Goal: Information Seeking & Learning: Understand process/instructions

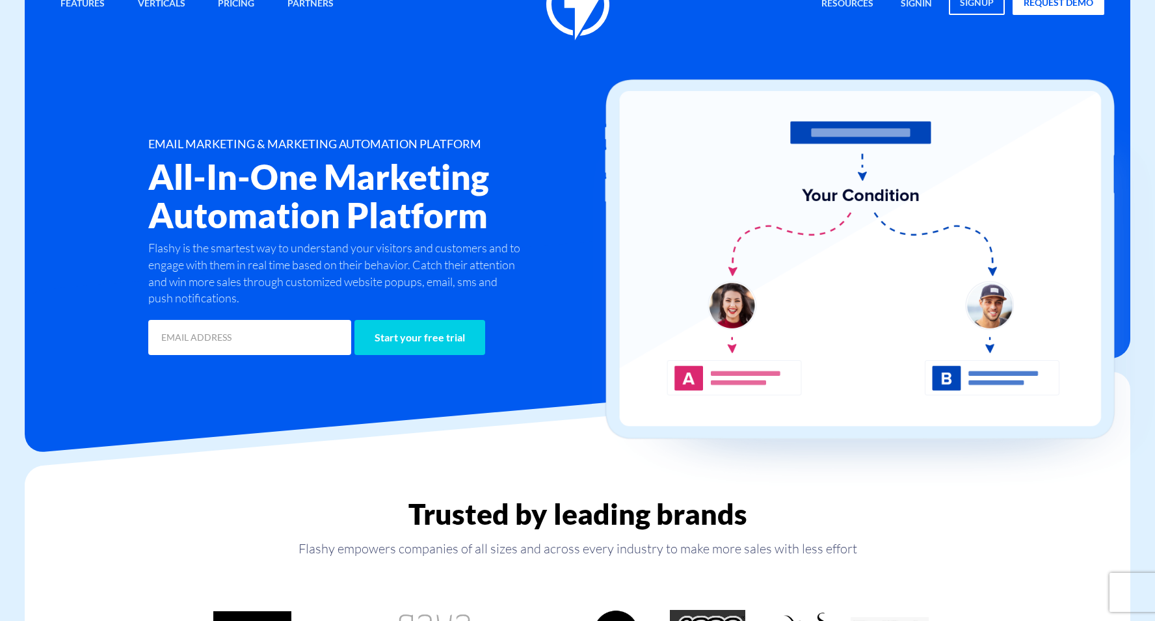
scroll to position [131, 0]
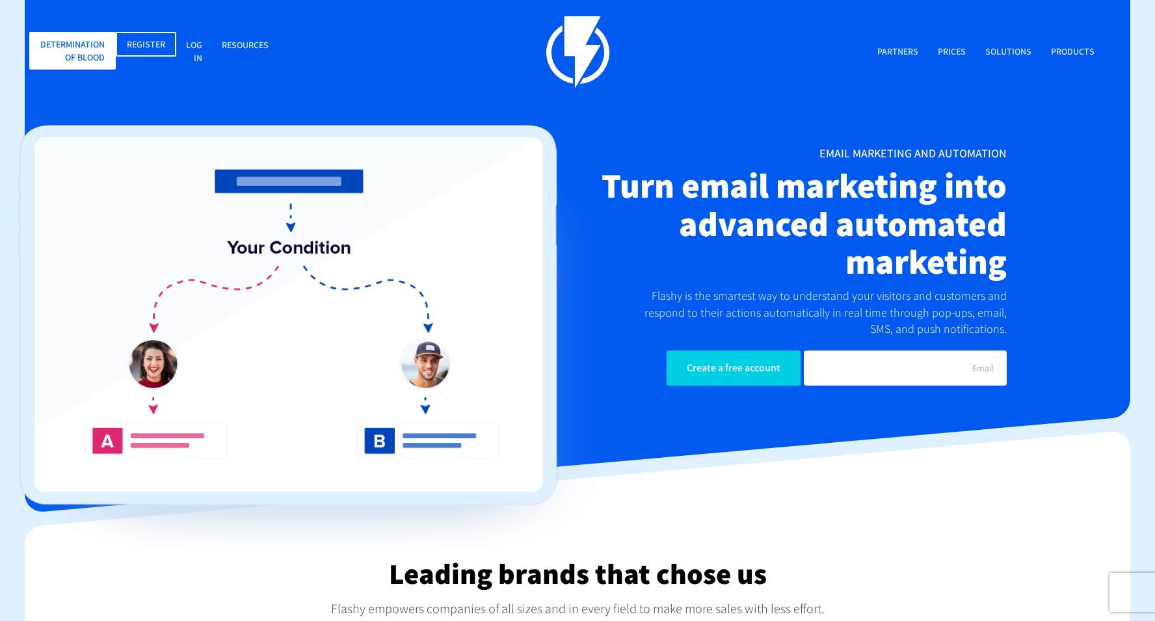
click at [557, 103] on div "Products Automated marketing Automate your marketing Electronic mailing Send th…" at bounding box center [577, 217] width 1073 height 402
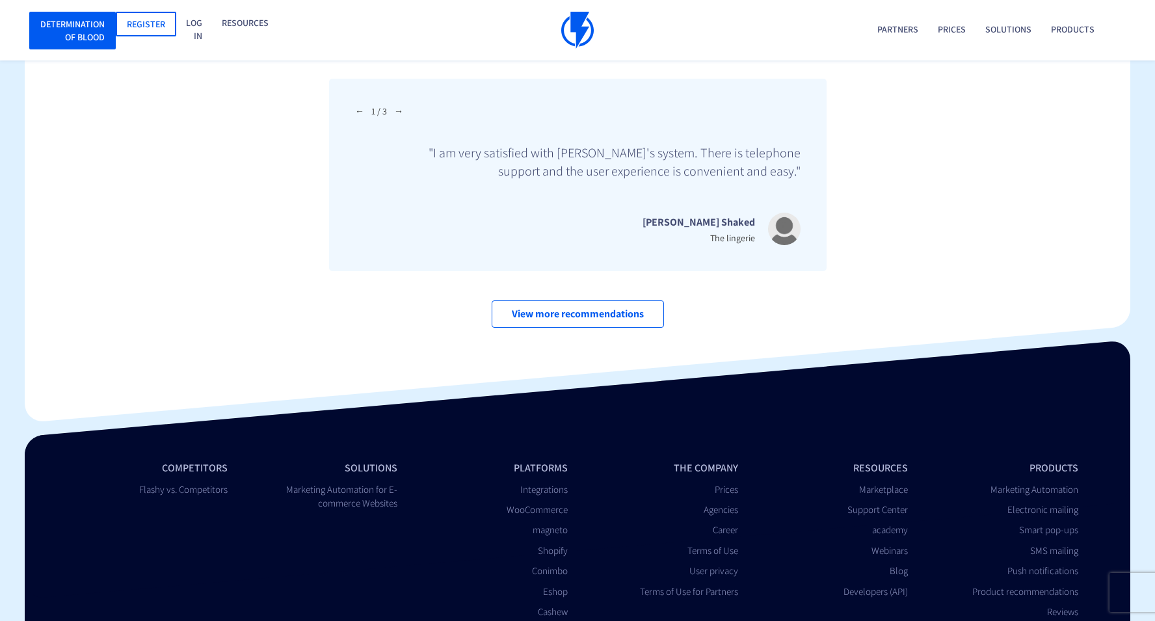
scroll to position [4537, 0]
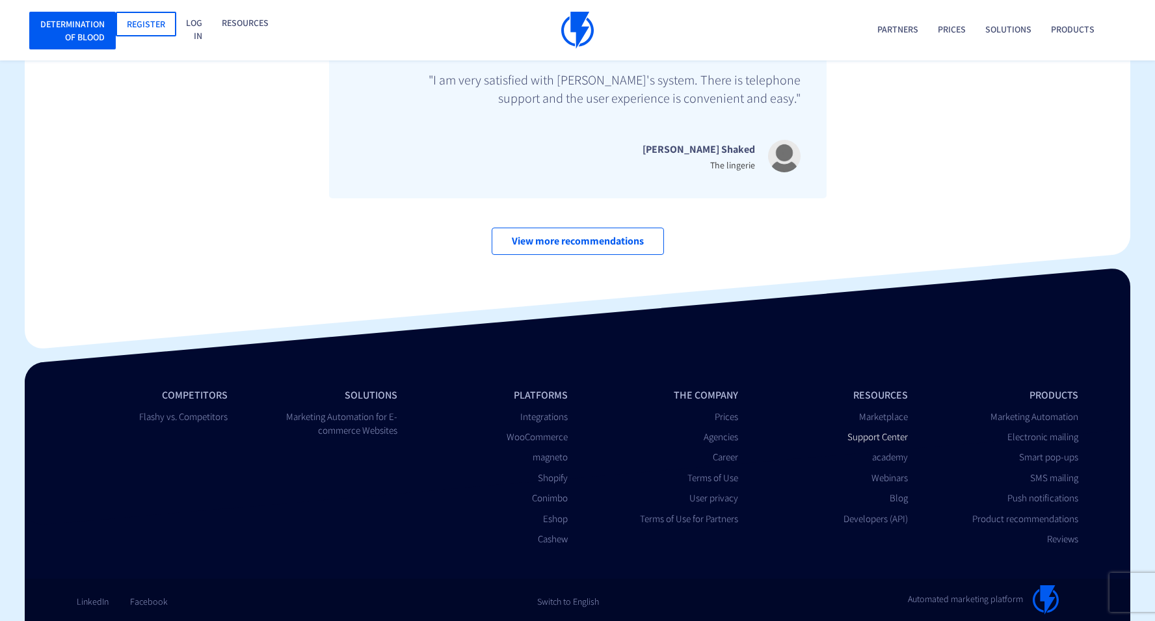
click at [877, 437] on font "Support Center" at bounding box center [877, 436] width 60 height 12
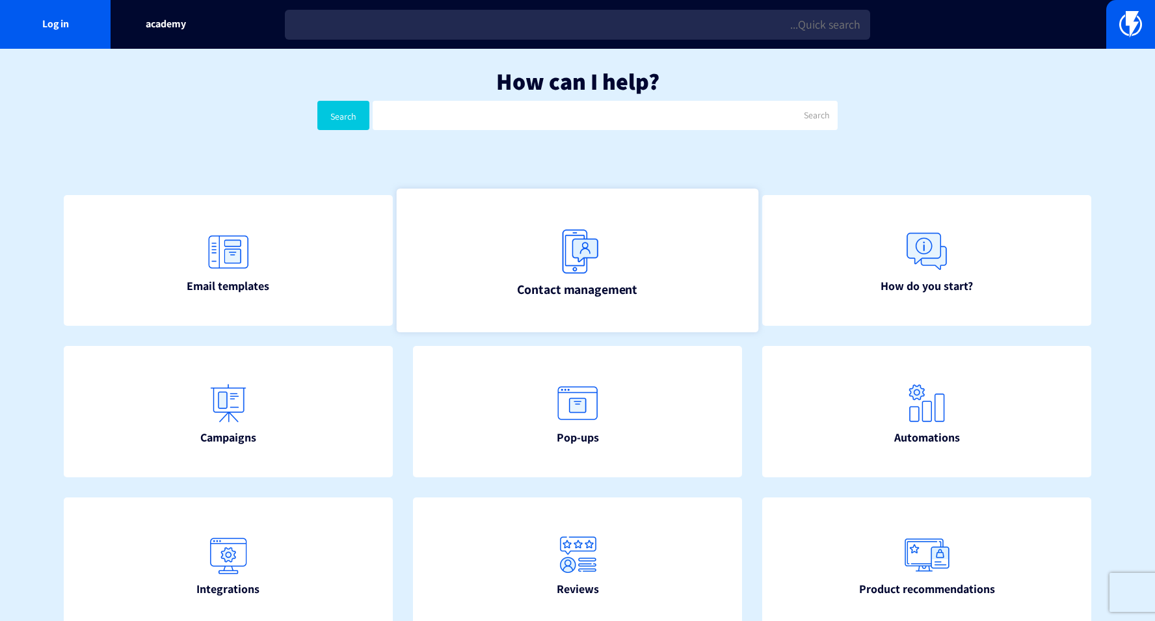
click at [644, 263] on link "Contact management" at bounding box center [578, 261] width 362 height 144
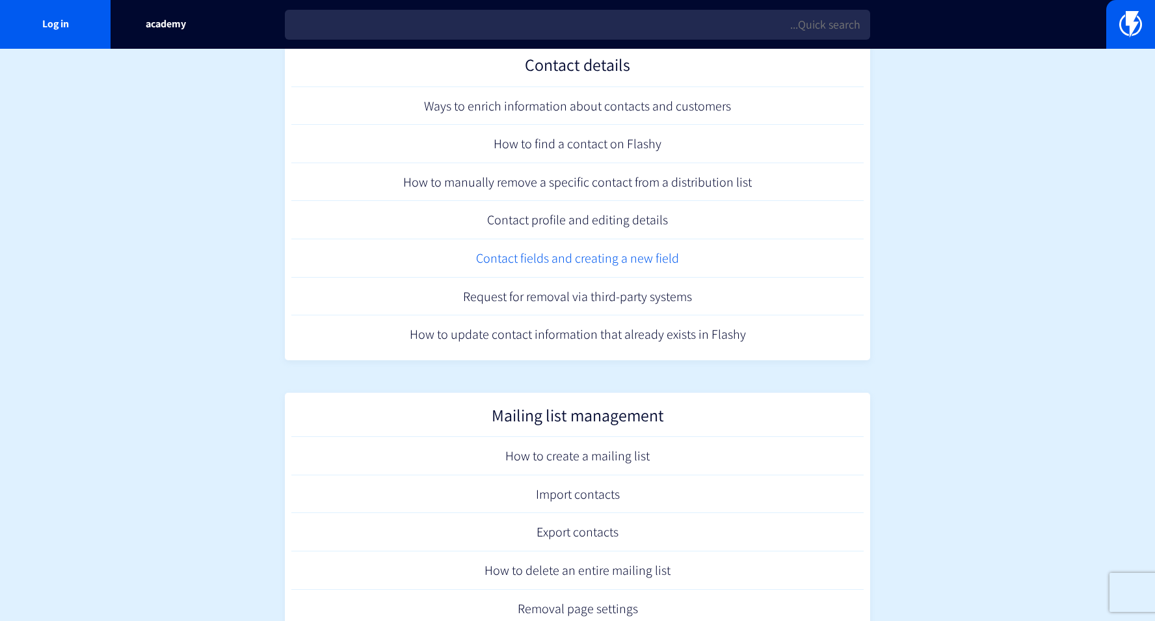
scroll to position [474, 0]
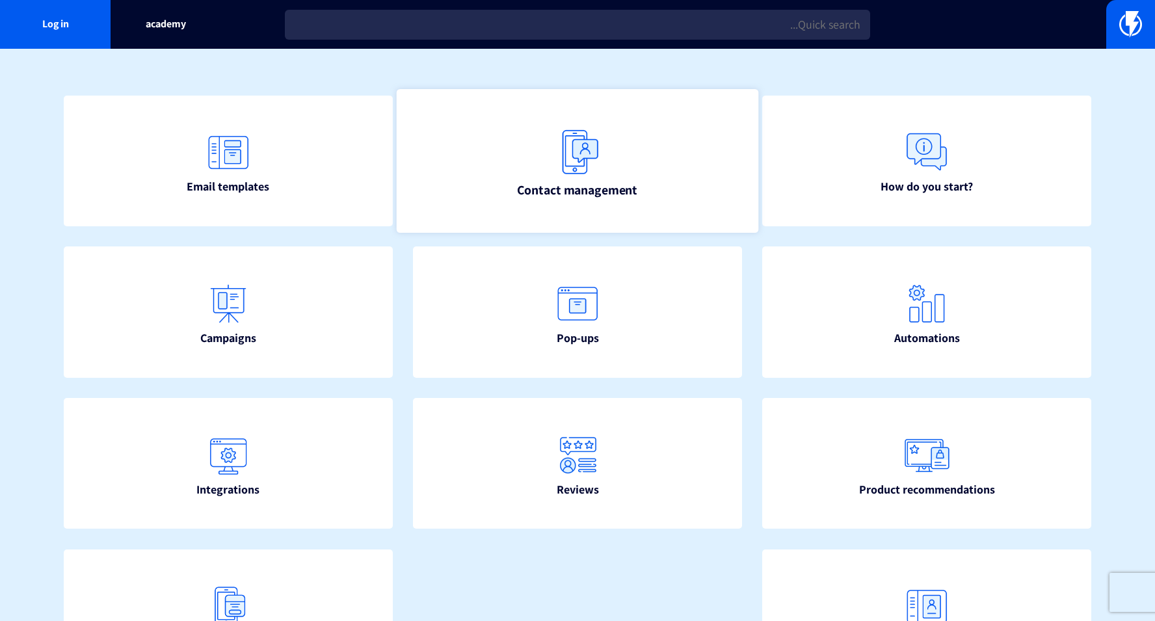
scroll to position [218, 0]
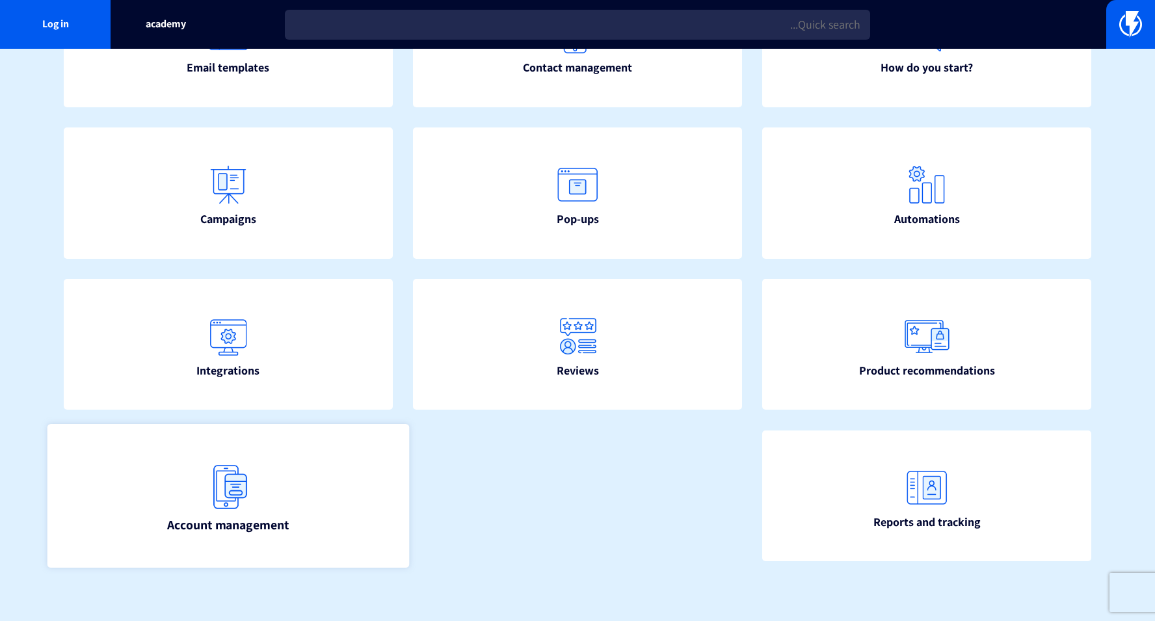
click at [258, 475] on link "Account management" at bounding box center [228, 496] width 362 height 144
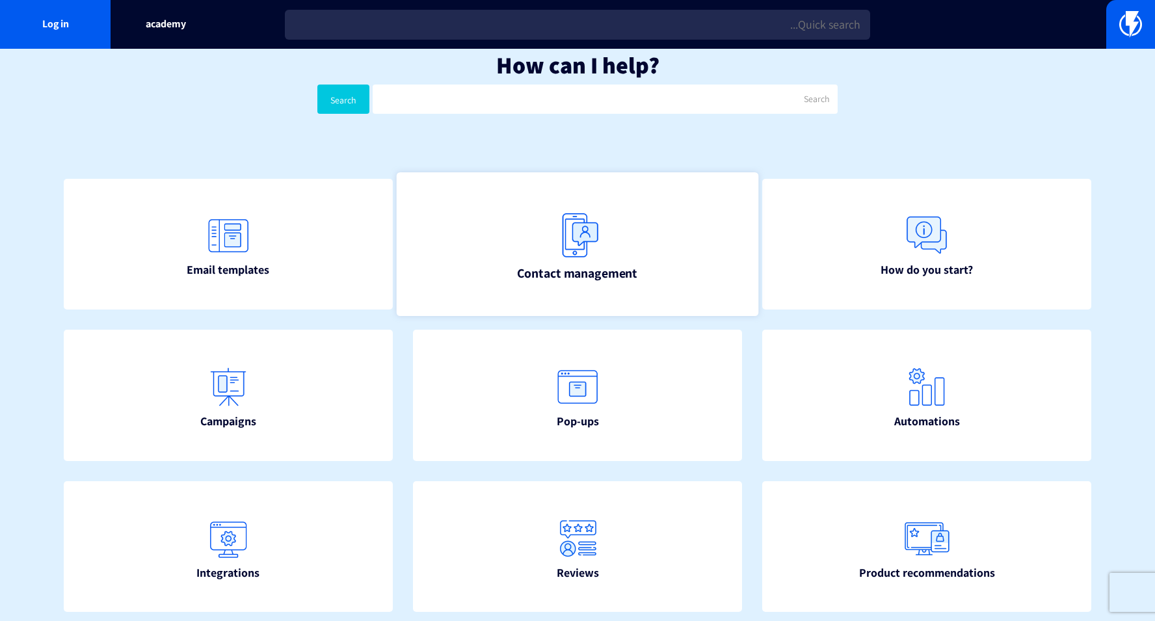
scroll to position [16, 0]
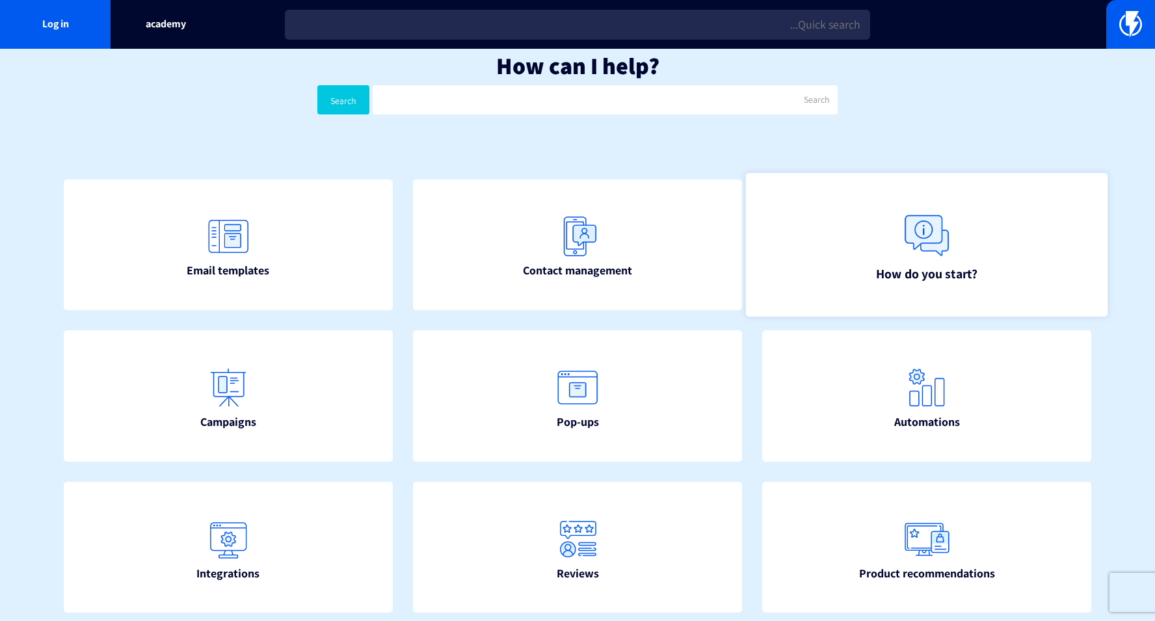
click at [886, 265] on font "How do you start?" at bounding box center [926, 273] width 101 height 16
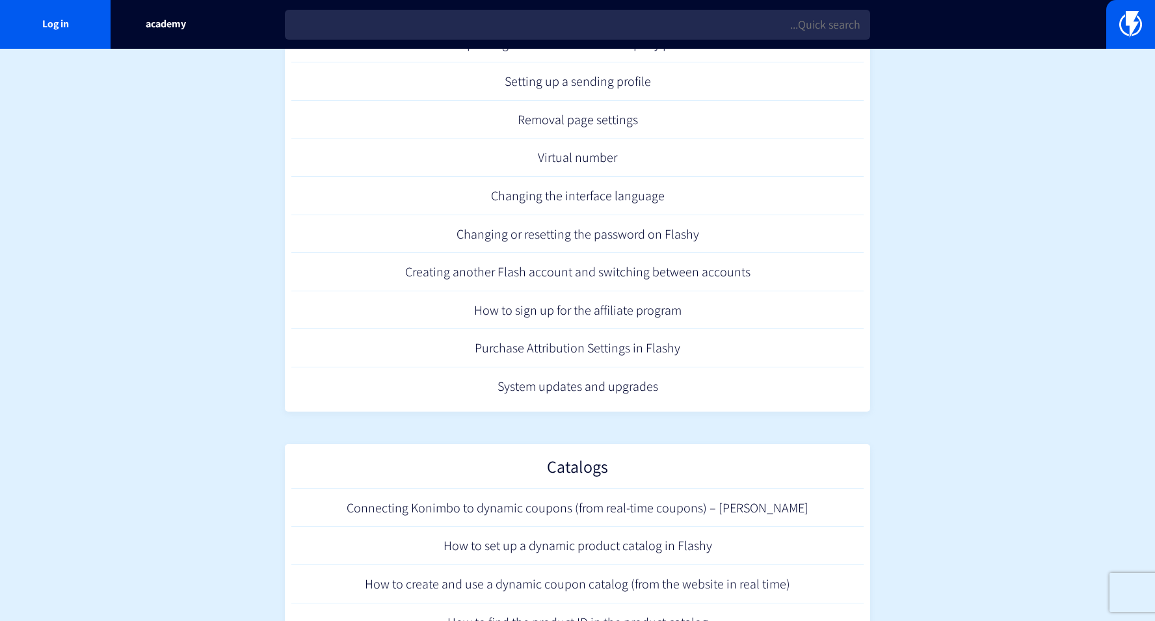
scroll to position [396, 0]
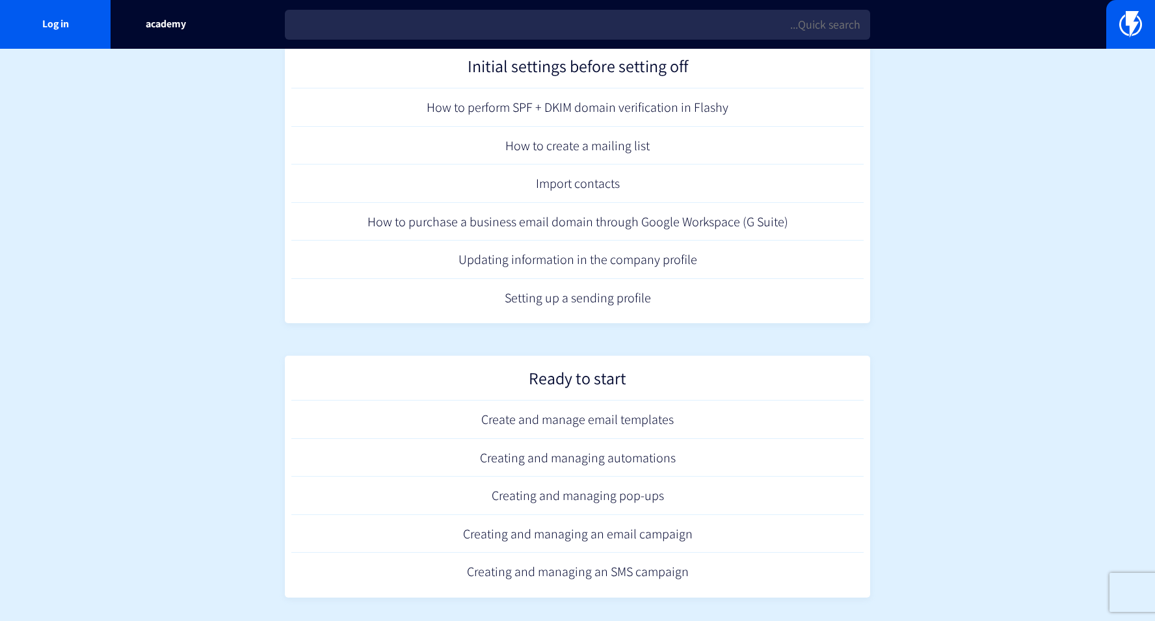
scroll to position [627, 0]
